Goal: Register for event/course

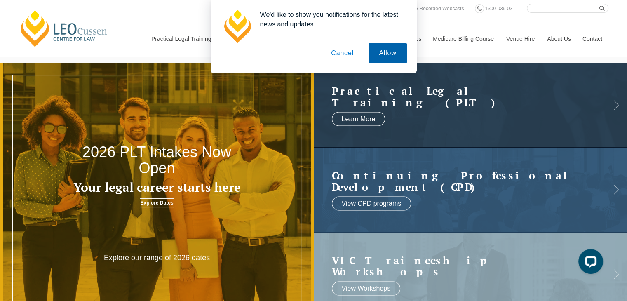
click at [386, 56] on button "Allow" at bounding box center [388, 53] width 38 height 21
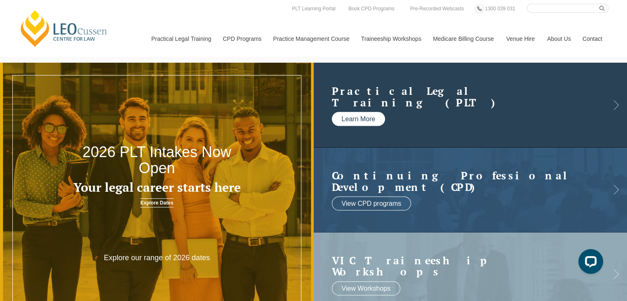
click at [366, 119] on link "Learn More" at bounding box center [359, 119] width 54 height 14
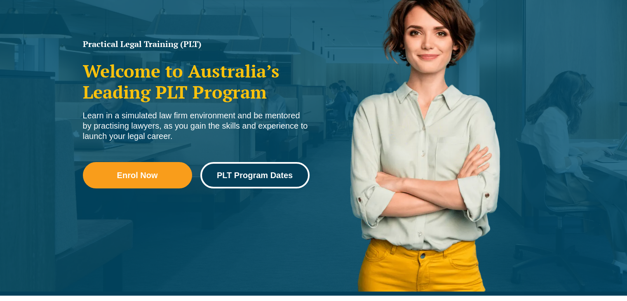
click at [284, 171] on span "PLT Program Dates" at bounding box center [255, 175] width 76 height 8
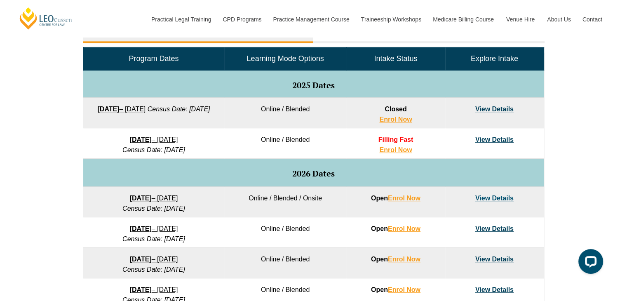
scroll to position [412, 0]
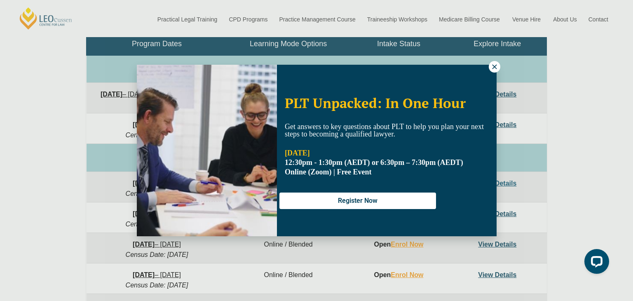
click at [491, 68] on icon at bounding box center [494, 66] width 7 height 7
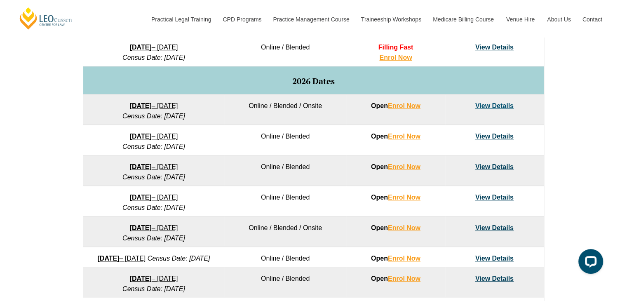
scroll to position [495, 0]
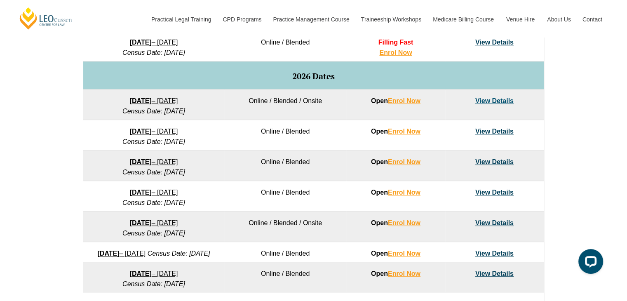
click at [484, 228] on td "View Details" at bounding box center [494, 226] width 99 height 31
click at [484, 224] on link "View Details" at bounding box center [494, 222] width 38 height 7
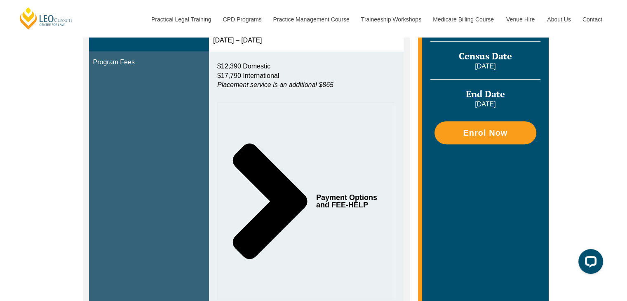
scroll to position [371, 0]
click at [362, 193] on span "Payment Options and FEE-HELP" at bounding box center [348, 200] width 64 height 15
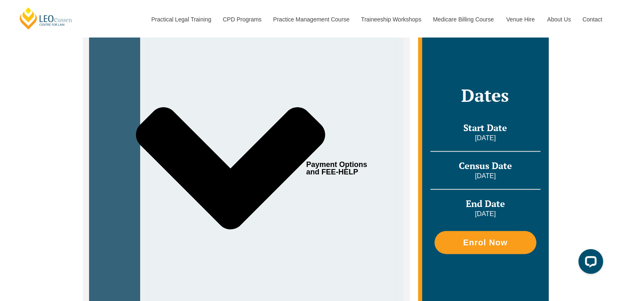
scroll to position [481, 0]
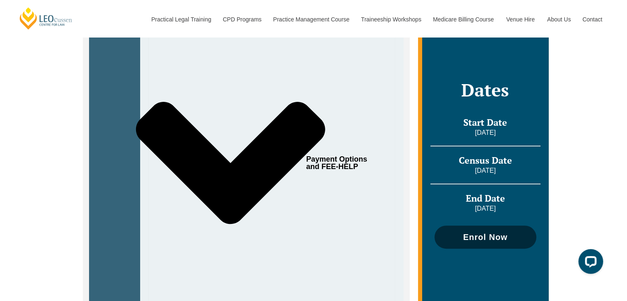
click at [481, 233] on span "Enrol Now" at bounding box center [485, 237] width 45 height 8
